Goal: Find specific page/section: Find specific page/section

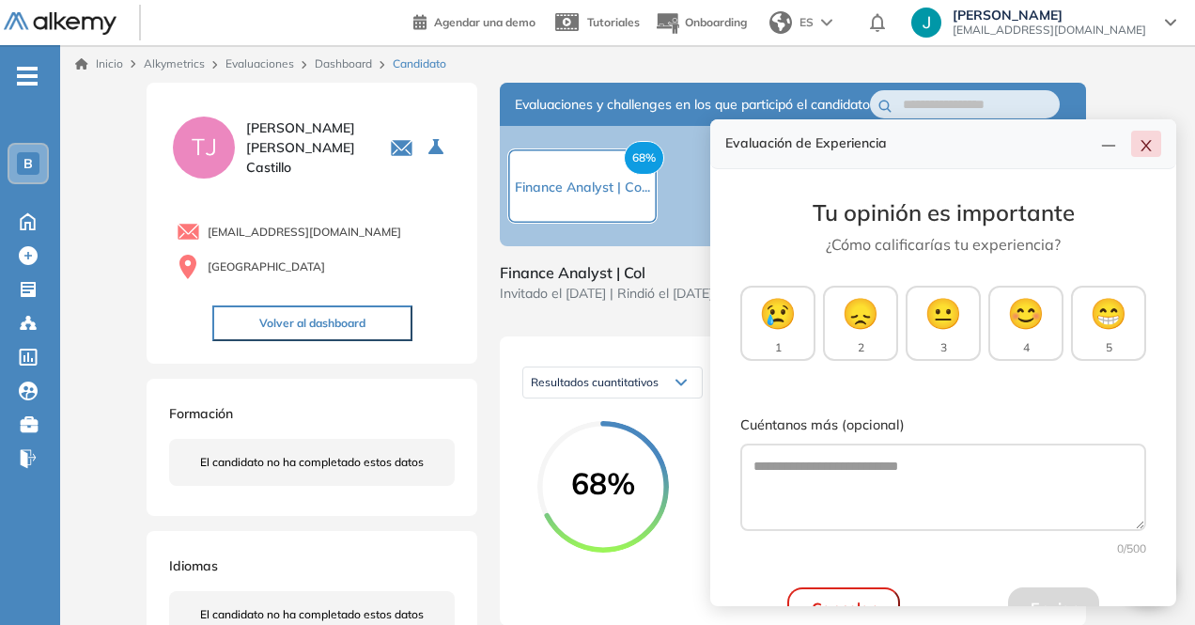
click at [1152, 152] on icon "close" at bounding box center [1146, 145] width 15 height 15
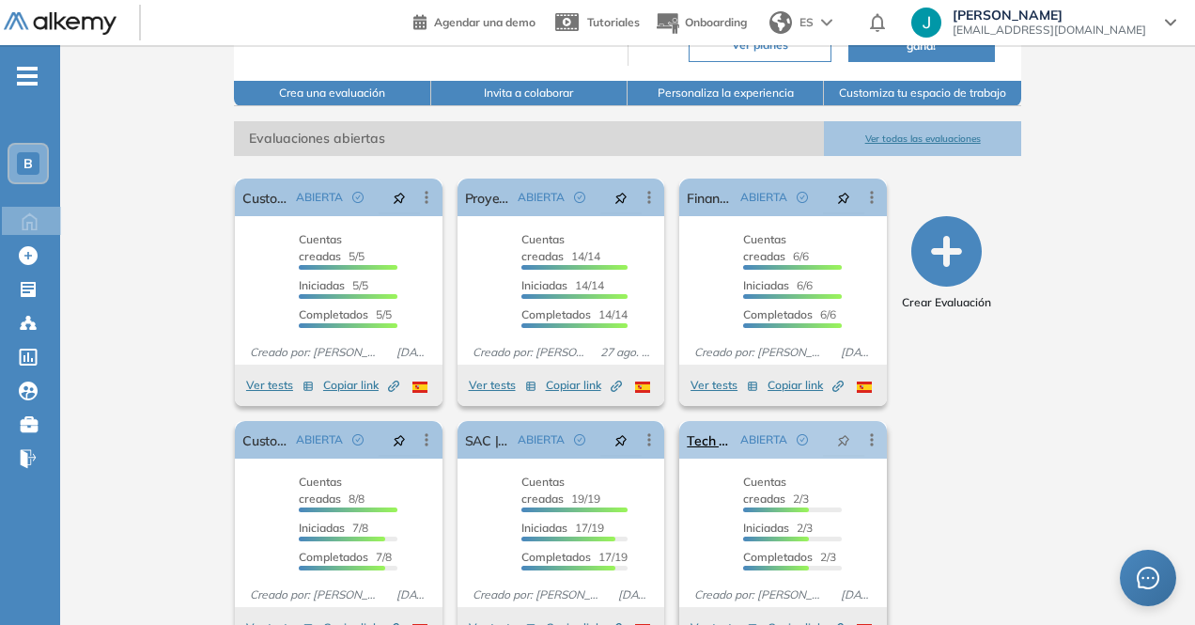
scroll to position [280, 0]
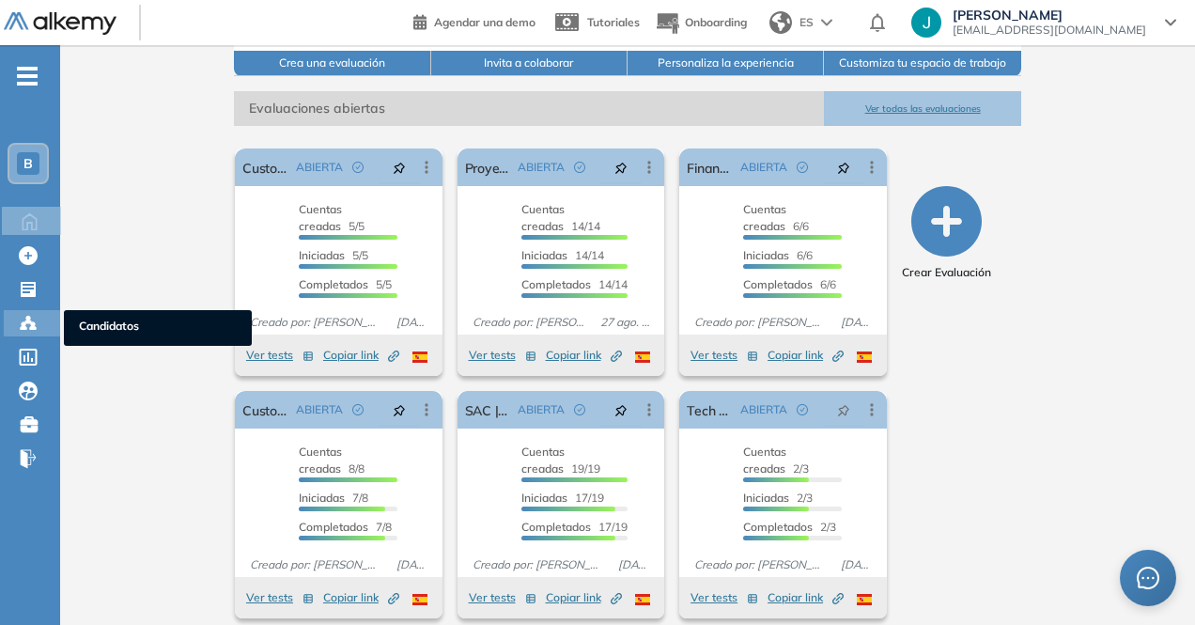
click at [31, 318] on icon at bounding box center [28, 323] width 19 height 19
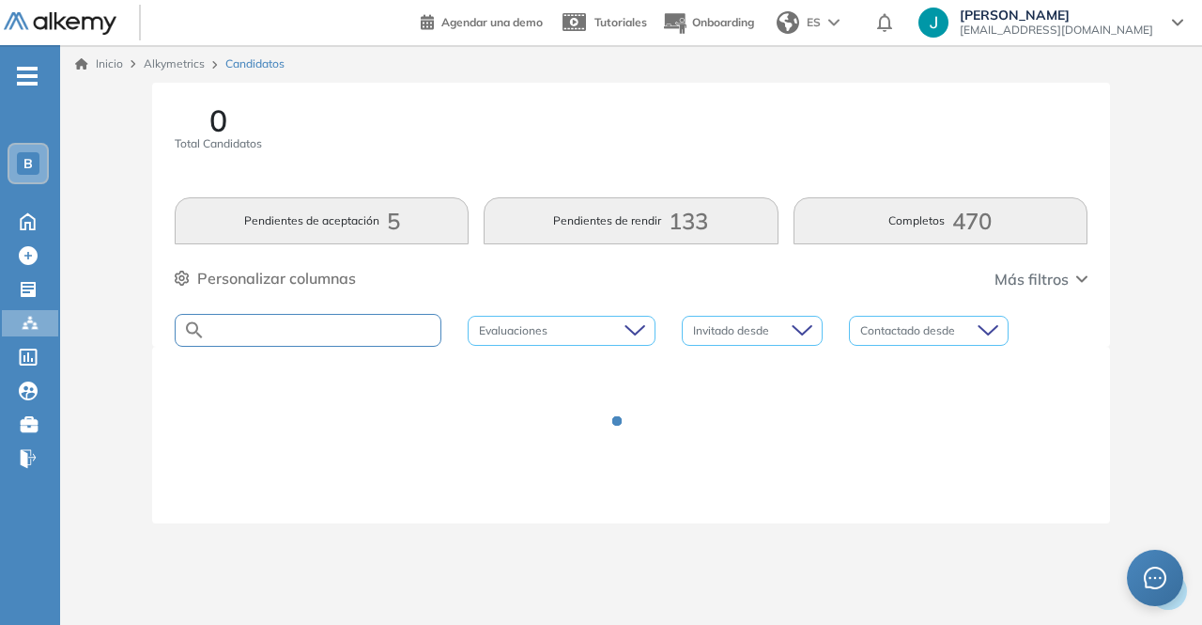
click at [398, 326] on input "text" at bounding box center [323, 330] width 235 height 14
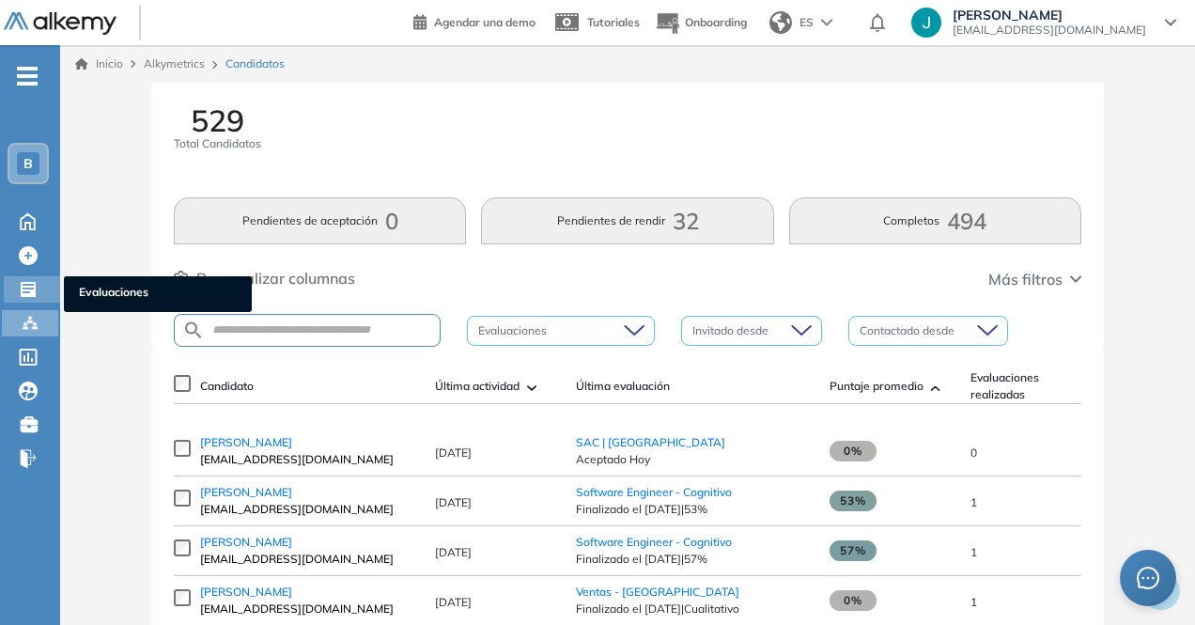
click at [26, 291] on icon at bounding box center [28, 289] width 19 height 19
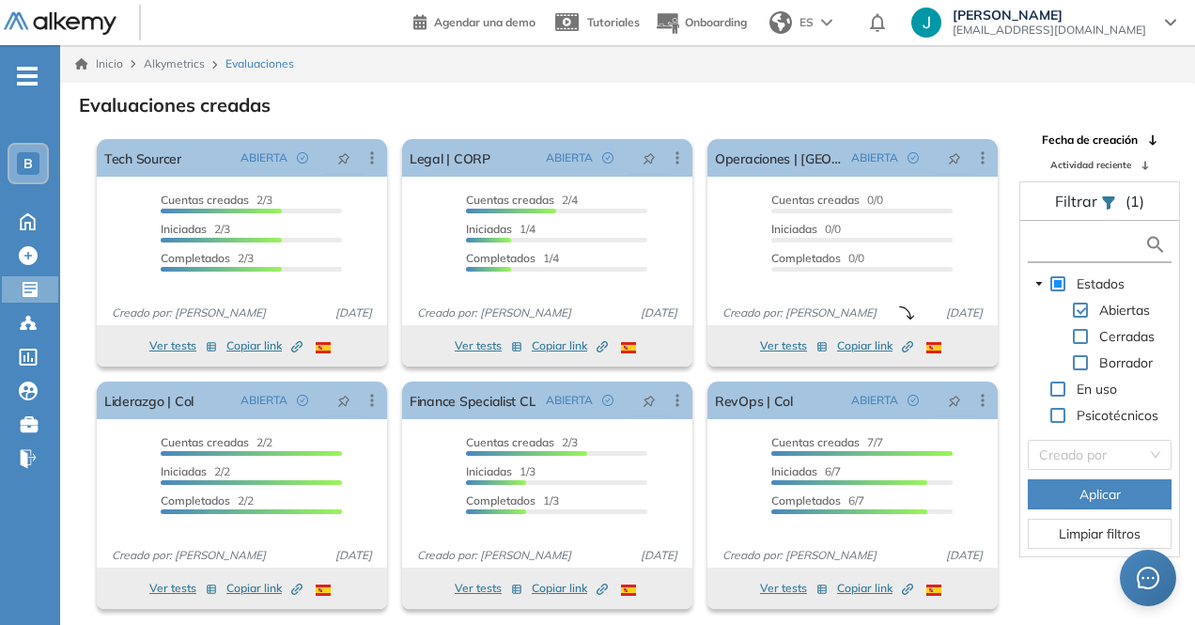
click at [1107, 241] on input "text" at bounding box center [1088, 245] width 112 height 20
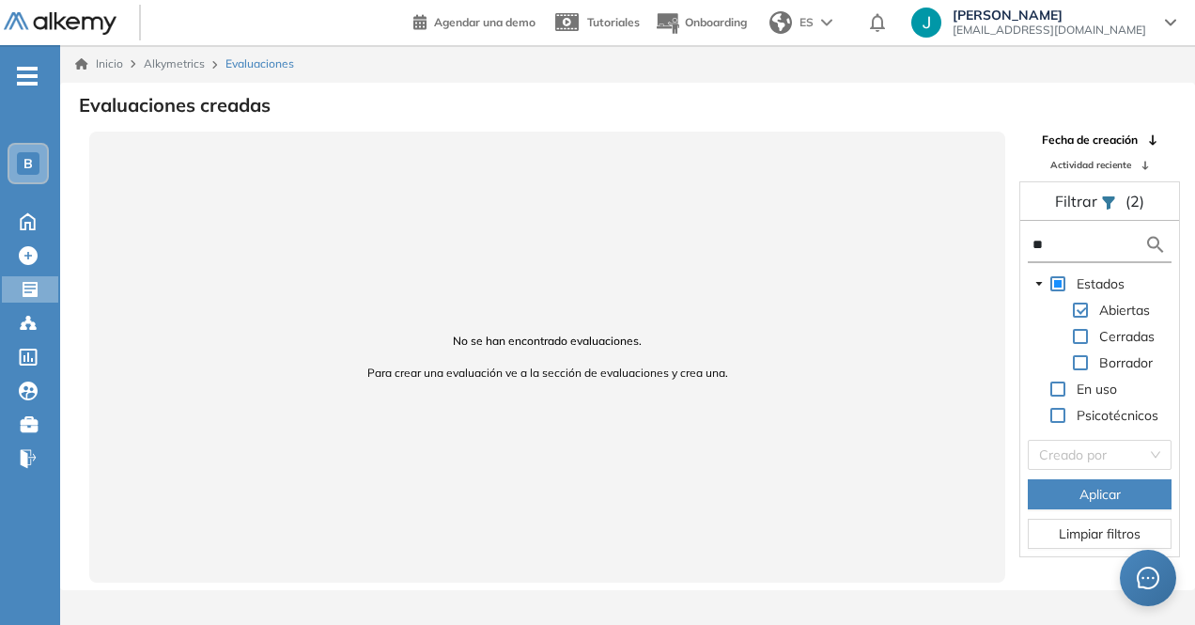
type input "*"
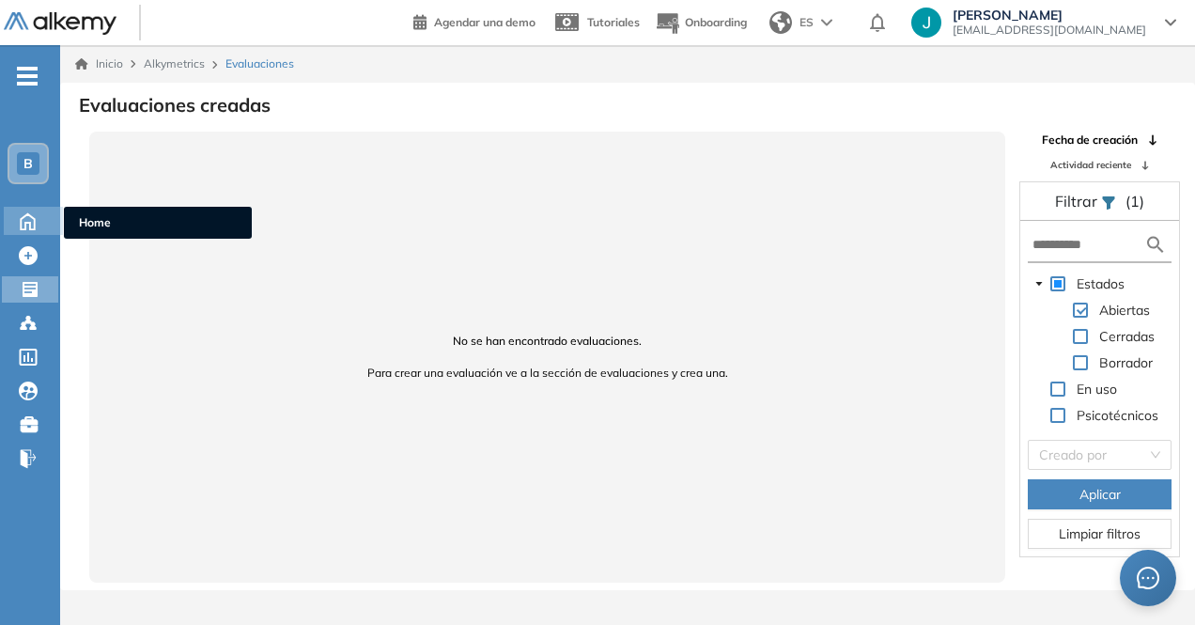
click at [37, 219] on icon at bounding box center [27, 220] width 33 height 23
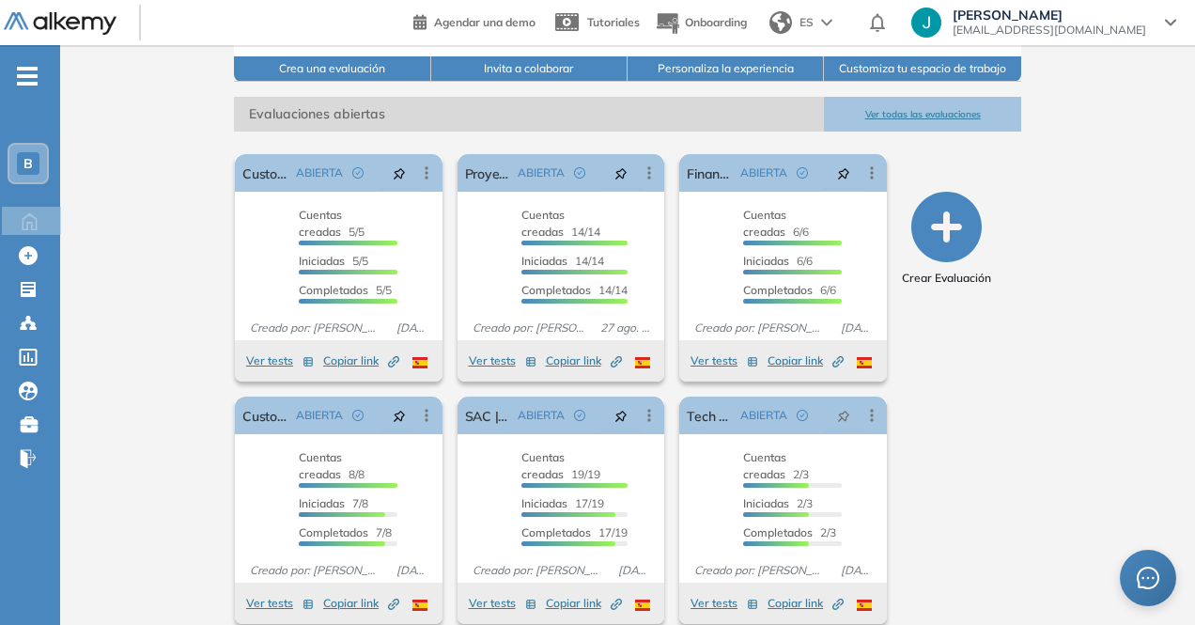
scroll to position [280, 0]
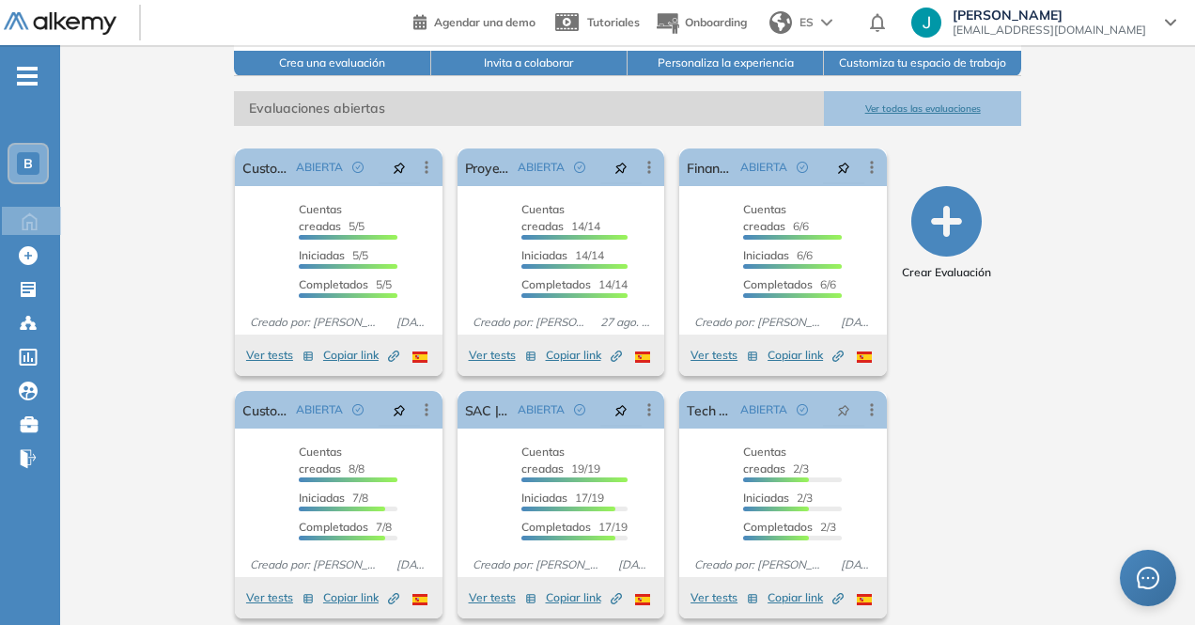
drag, startPoint x: 1140, startPoint y: 302, endPoint x: 1065, endPoint y: 61, distance: 252.0
click at [1141, 300] on div "Buk General [PERSON_NAME] ¡Tu perfil está completo! Editar mi perfil Plan HR Co…" at bounding box center [627, 203] width 1135 height 876
